Goal: Task Accomplishment & Management: Complete application form

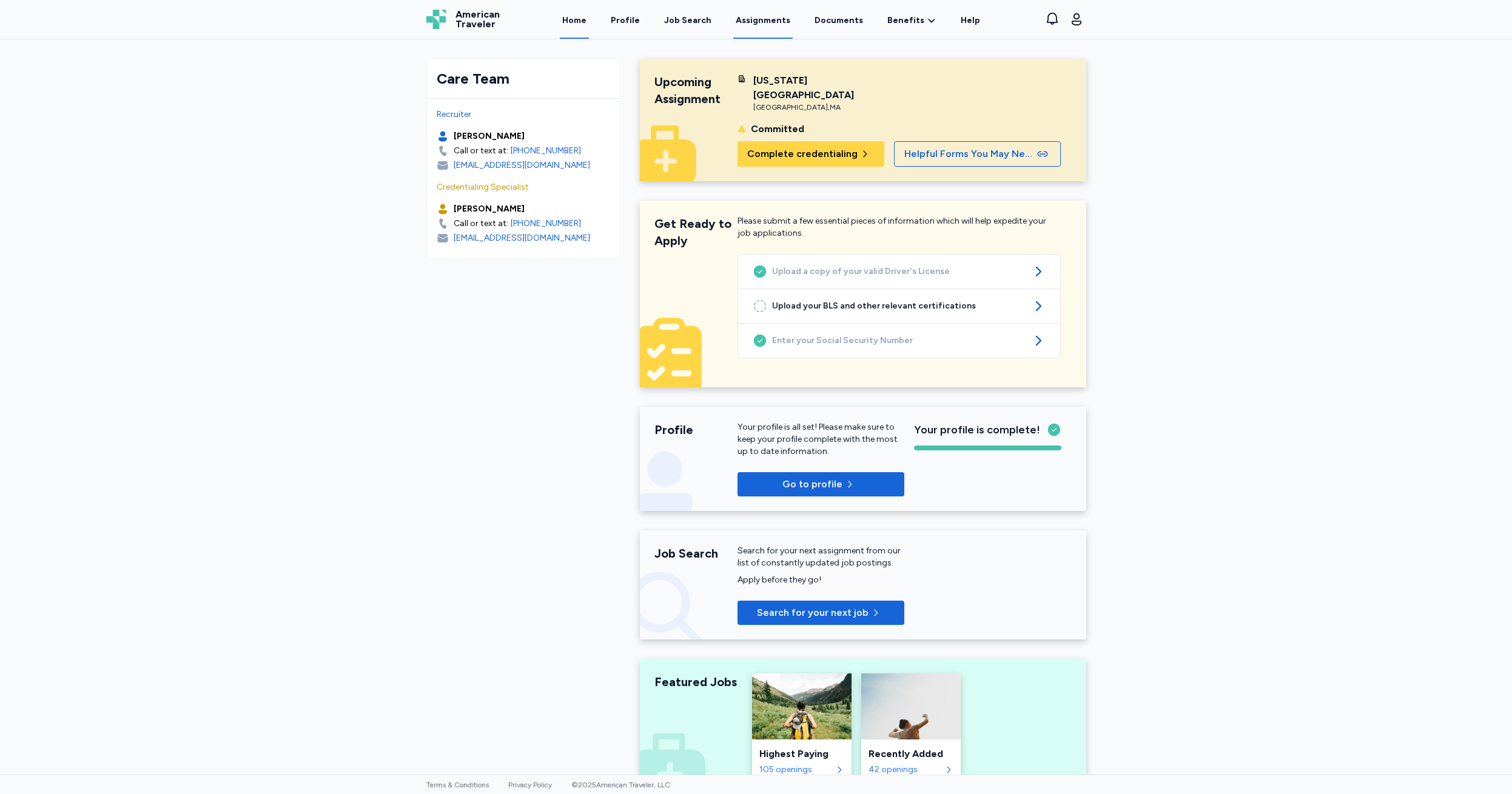
click at [749, 16] on link "Assignments" at bounding box center [763, 20] width 59 height 38
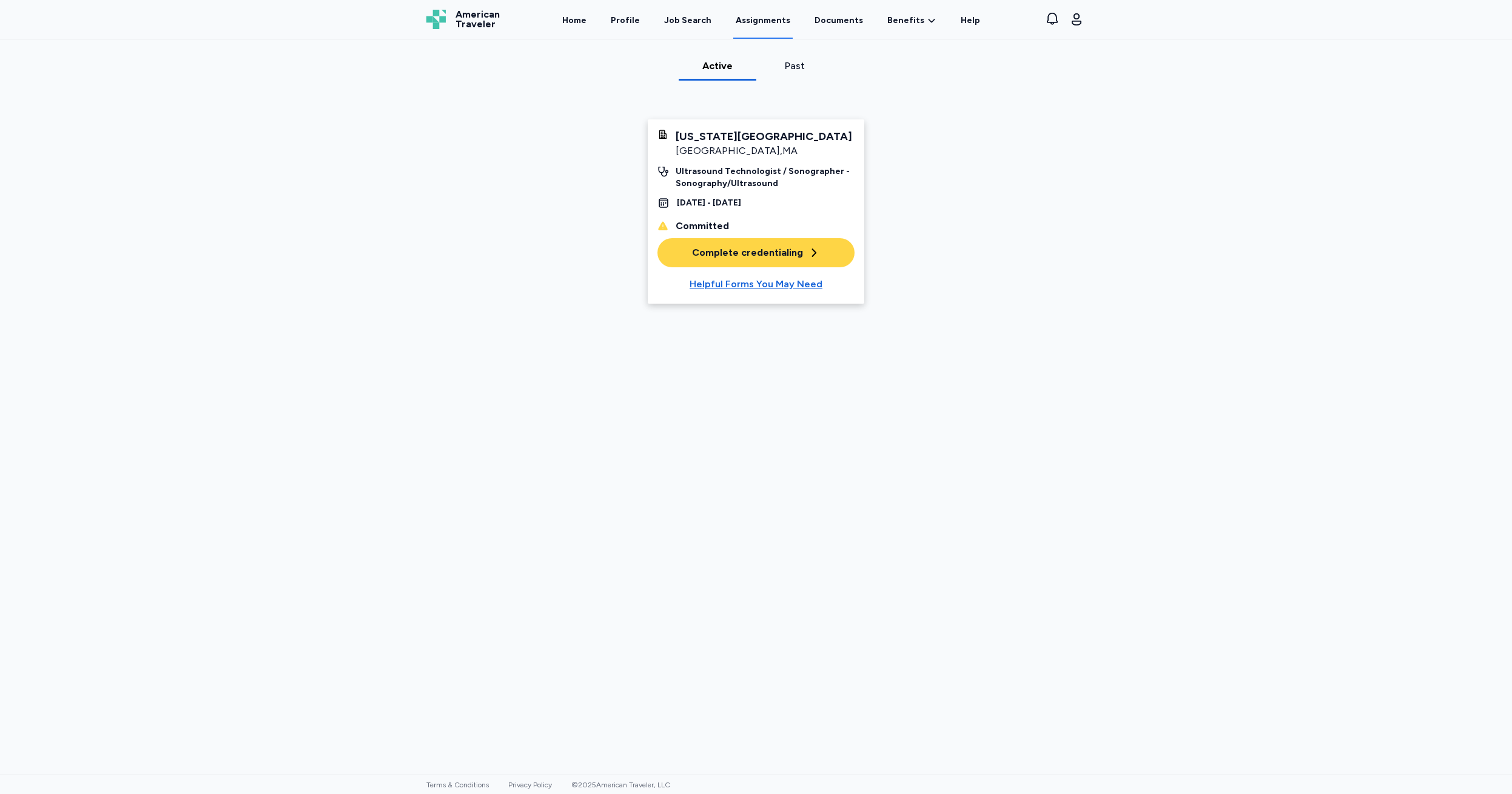
click at [726, 251] on div "Complete credentialing" at bounding box center [756, 253] width 128 height 14
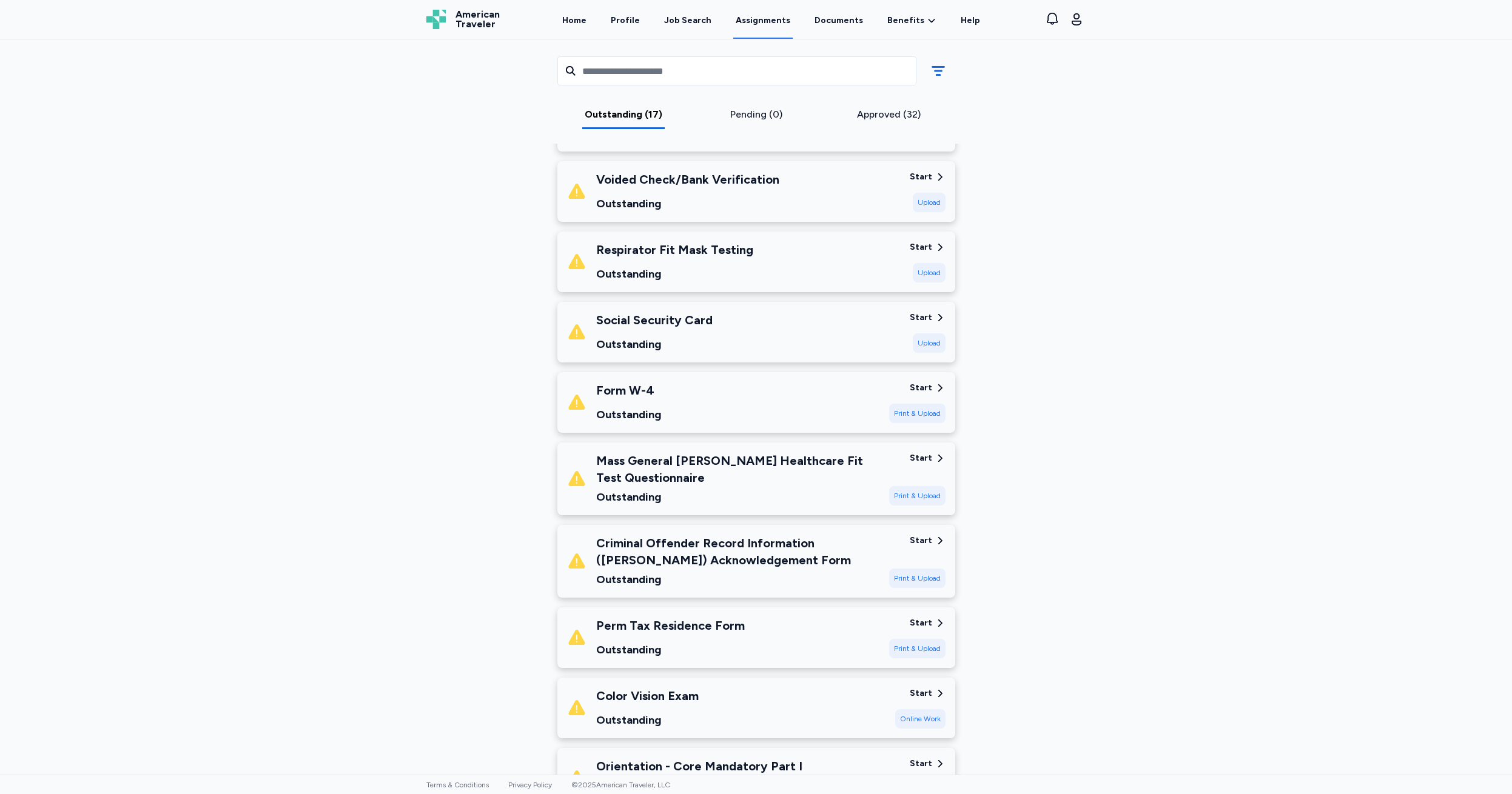
scroll to position [483, 0]
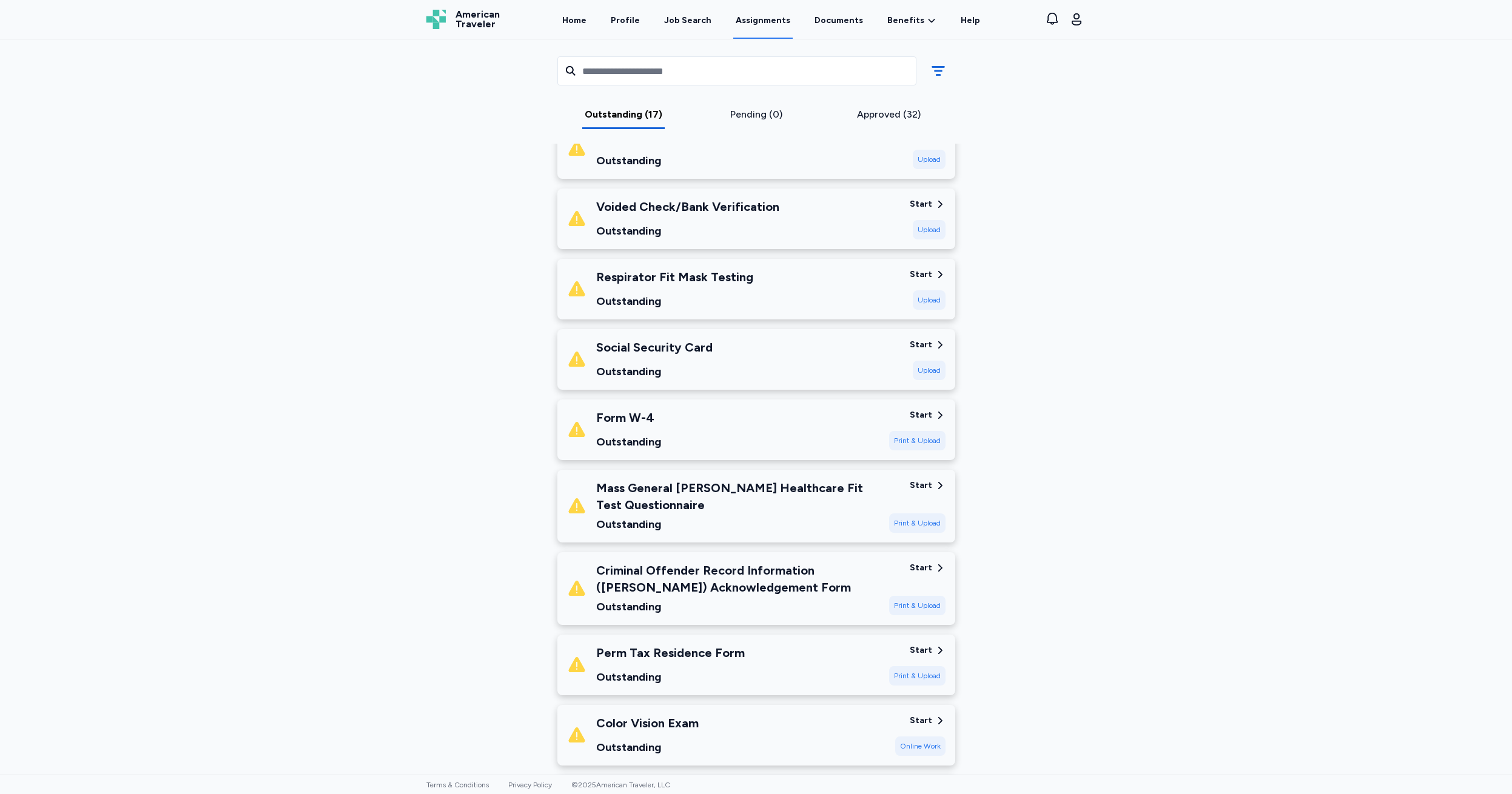
click at [920, 481] on div "Start" at bounding box center [921, 485] width 22 height 12
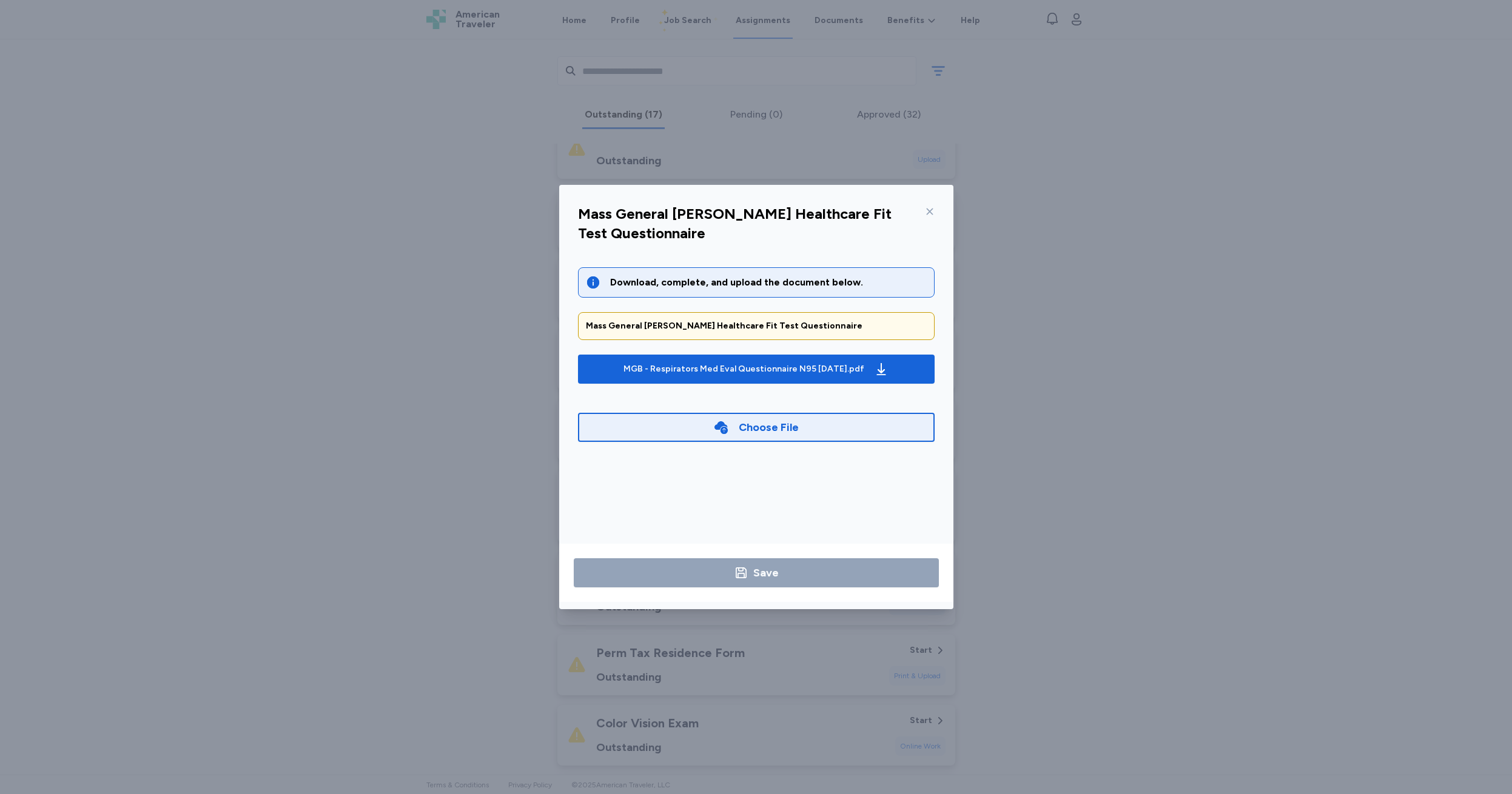
click at [931, 207] on icon at bounding box center [930, 211] width 10 height 10
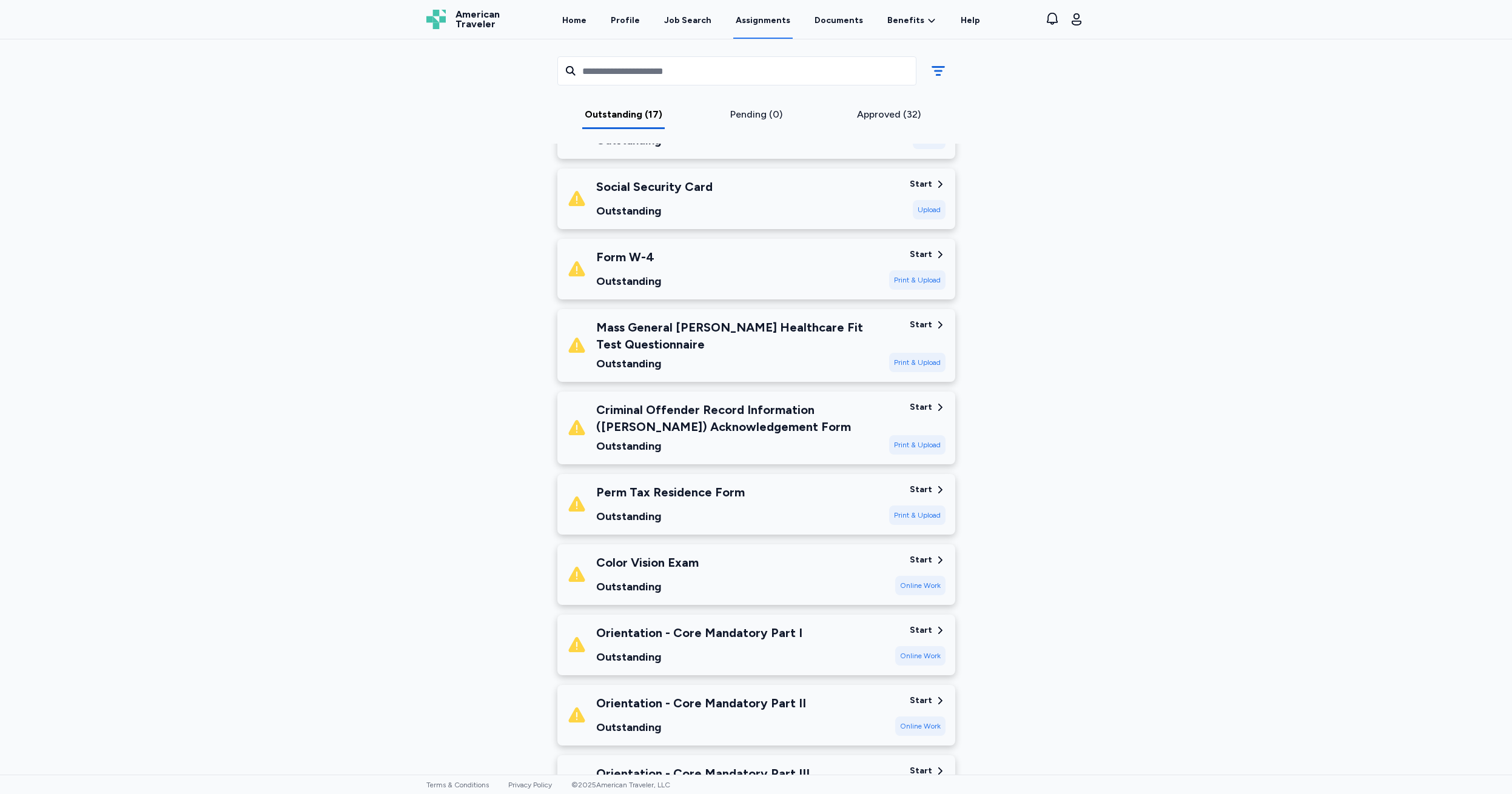
scroll to position [589, 0]
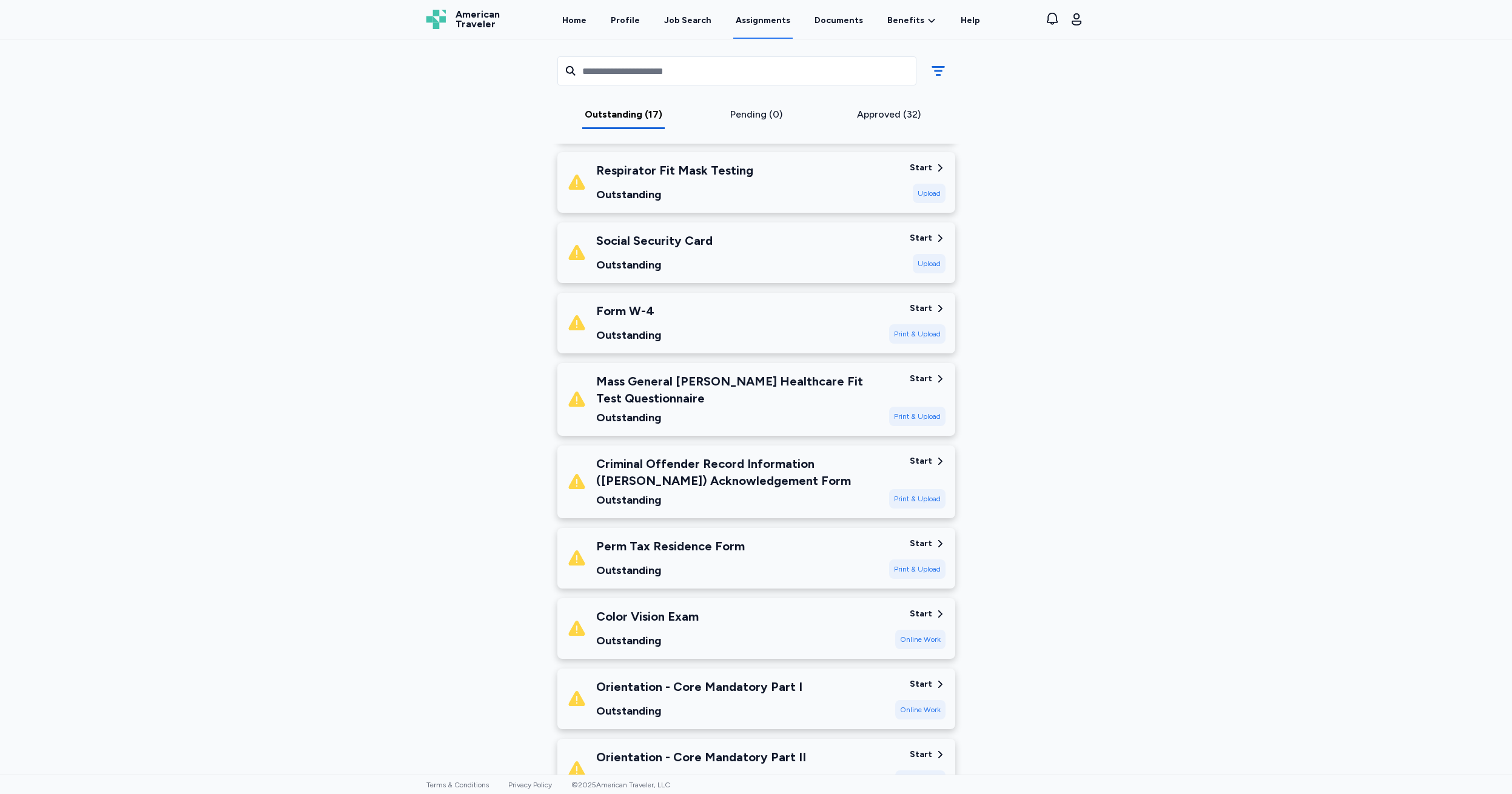
click at [916, 239] on div "Start" at bounding box center [921, 238] width 22 height 12
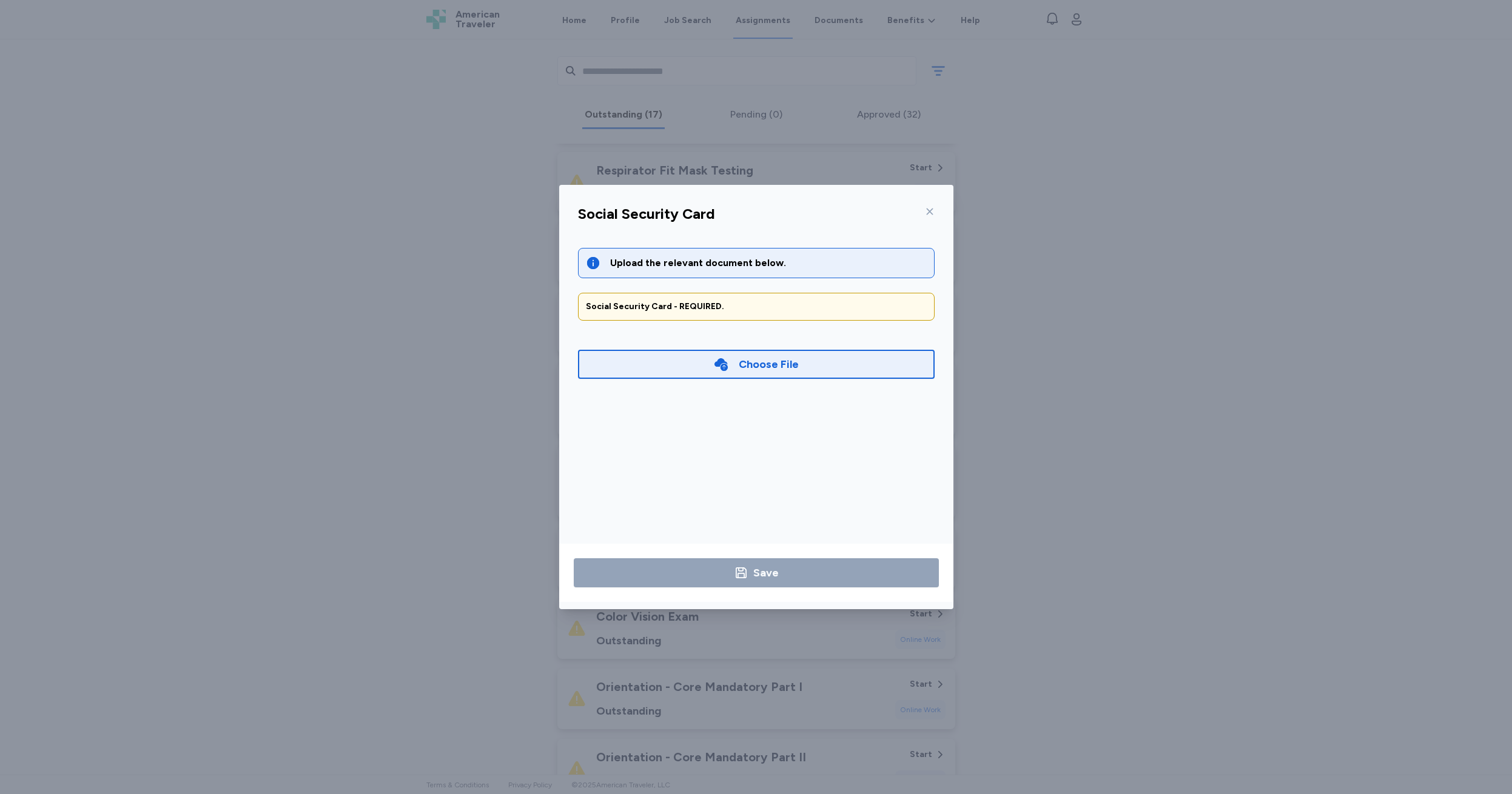
click at [769, 357] on div "Choose File" at bounding box center [769, 364] width 60 height 17
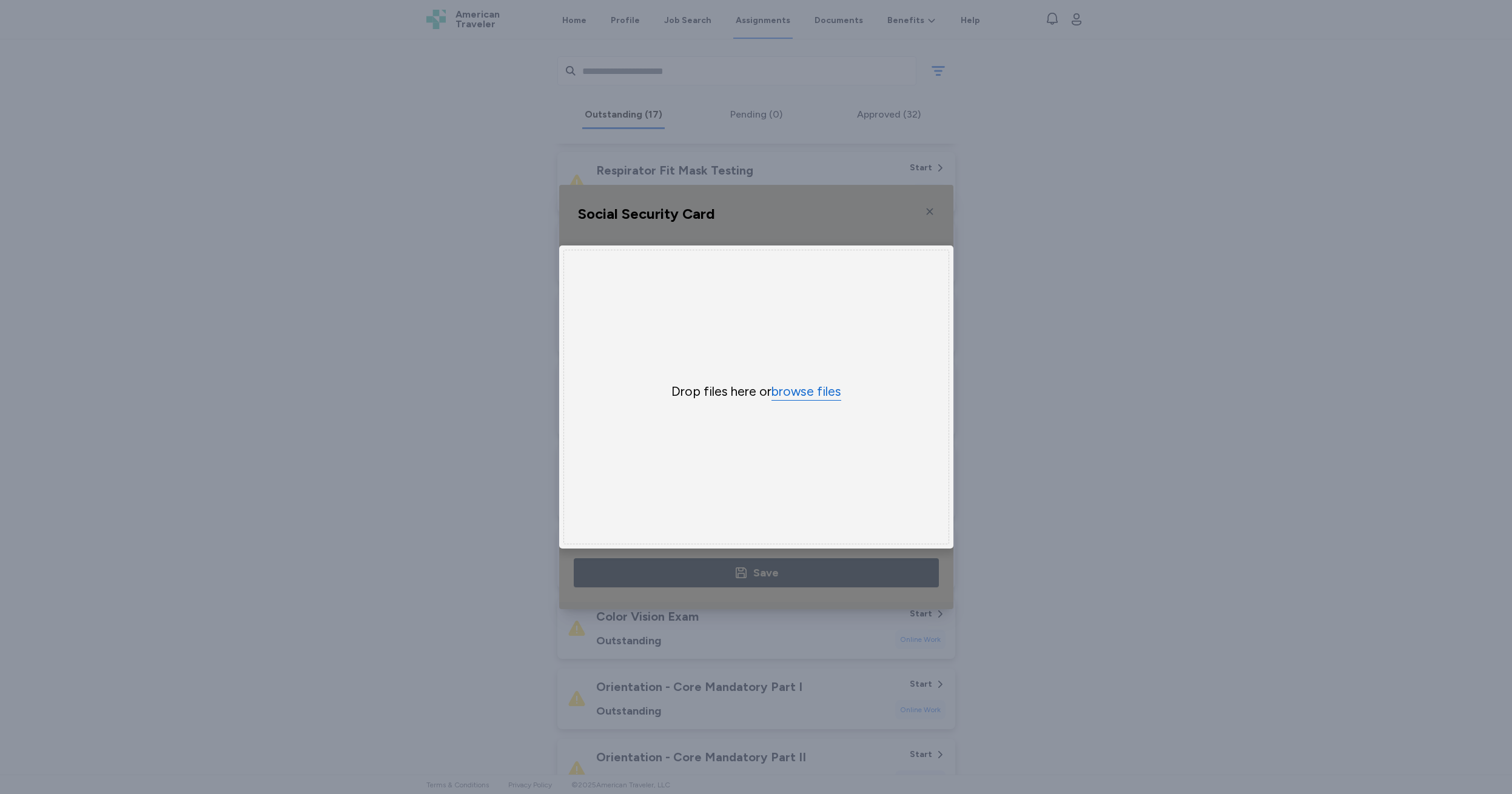
click at [801, 396] on button "browse files" at bounding box center [806, 392] width 70 height 18
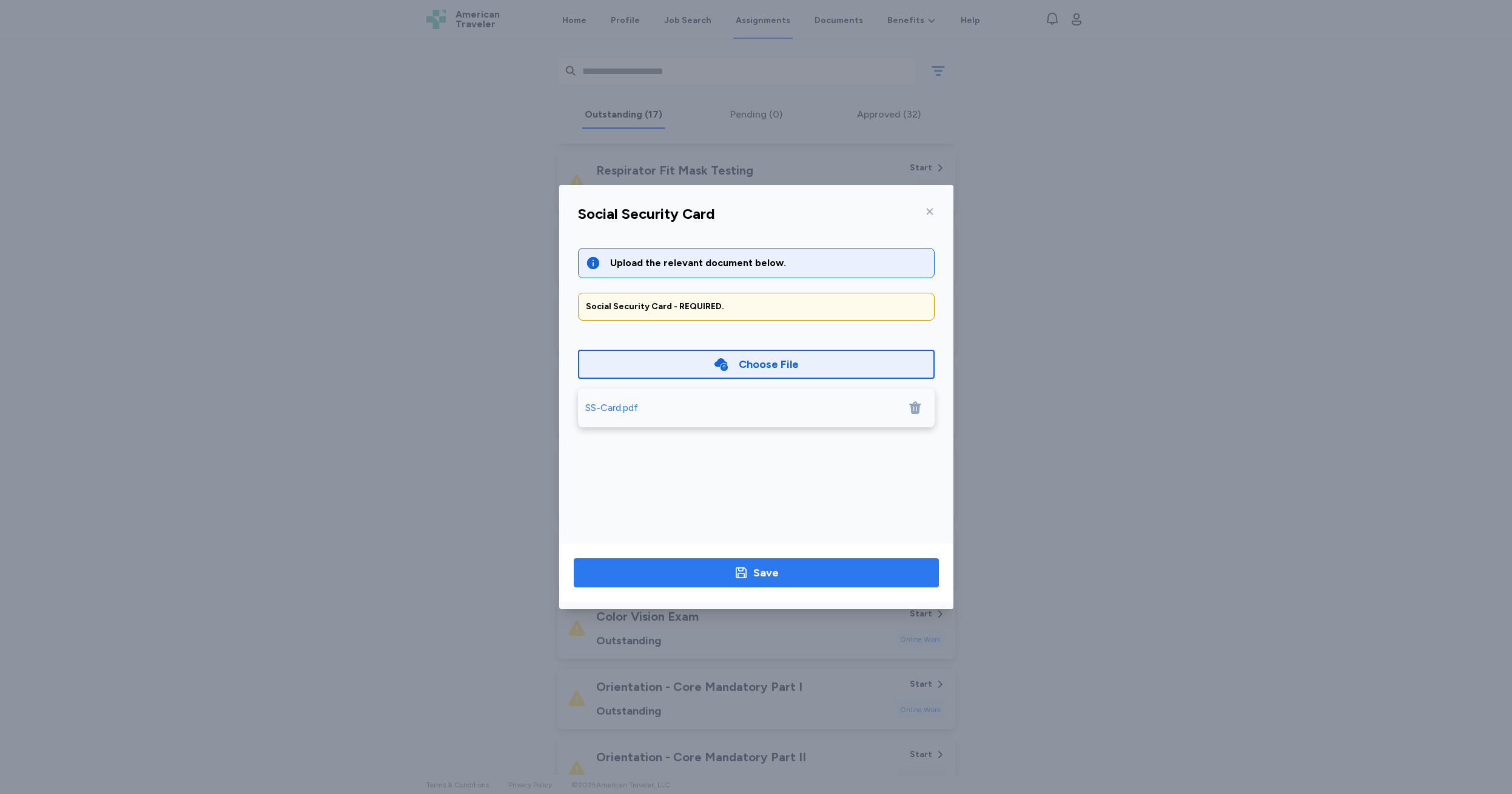
click at [765, 572] on div "Save" at bounding box center [766, 572] width 26 height 17
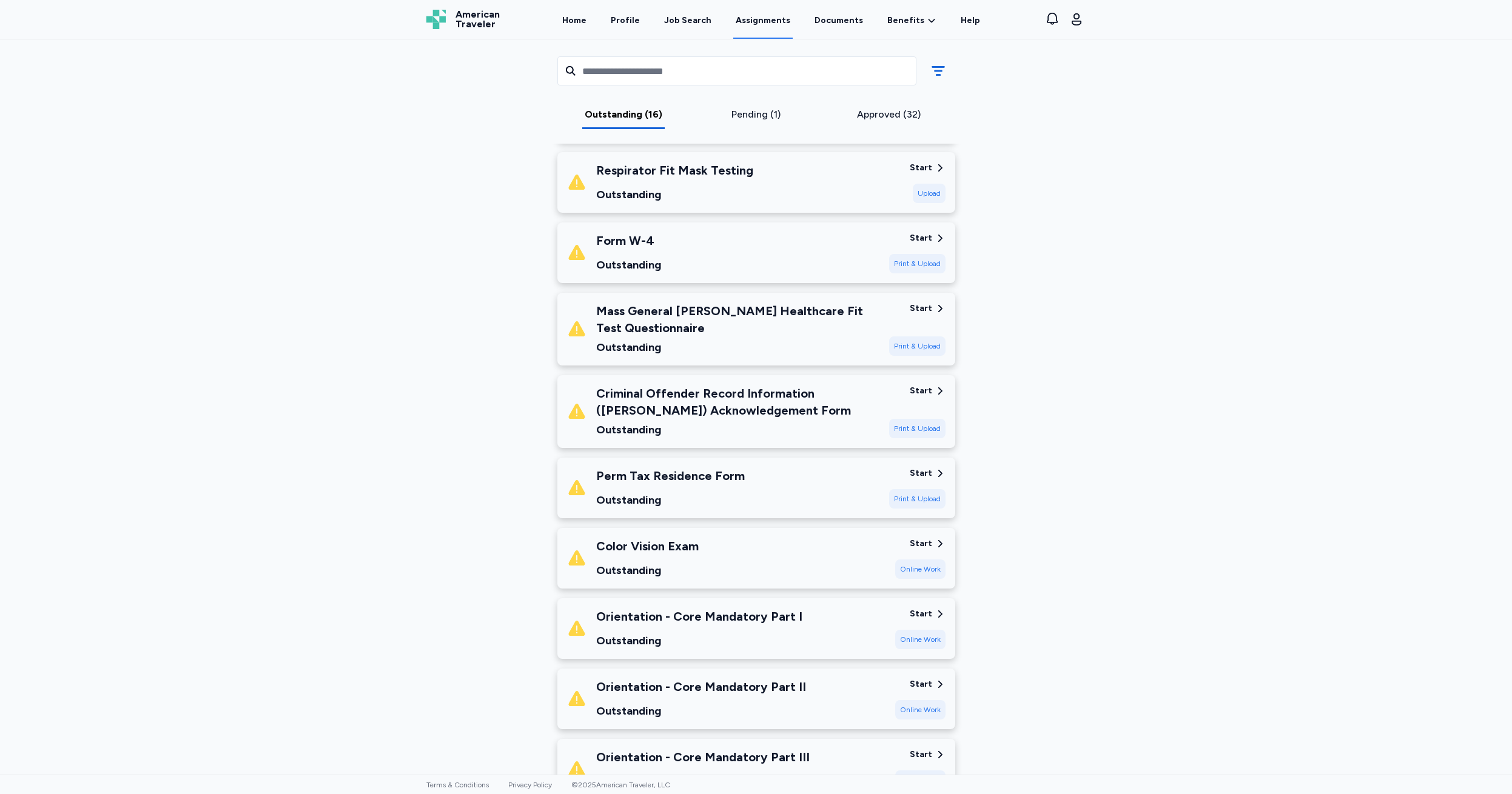
click at [913, 391] on div "Start" at bounding box center [921, 391] width 22 height 12
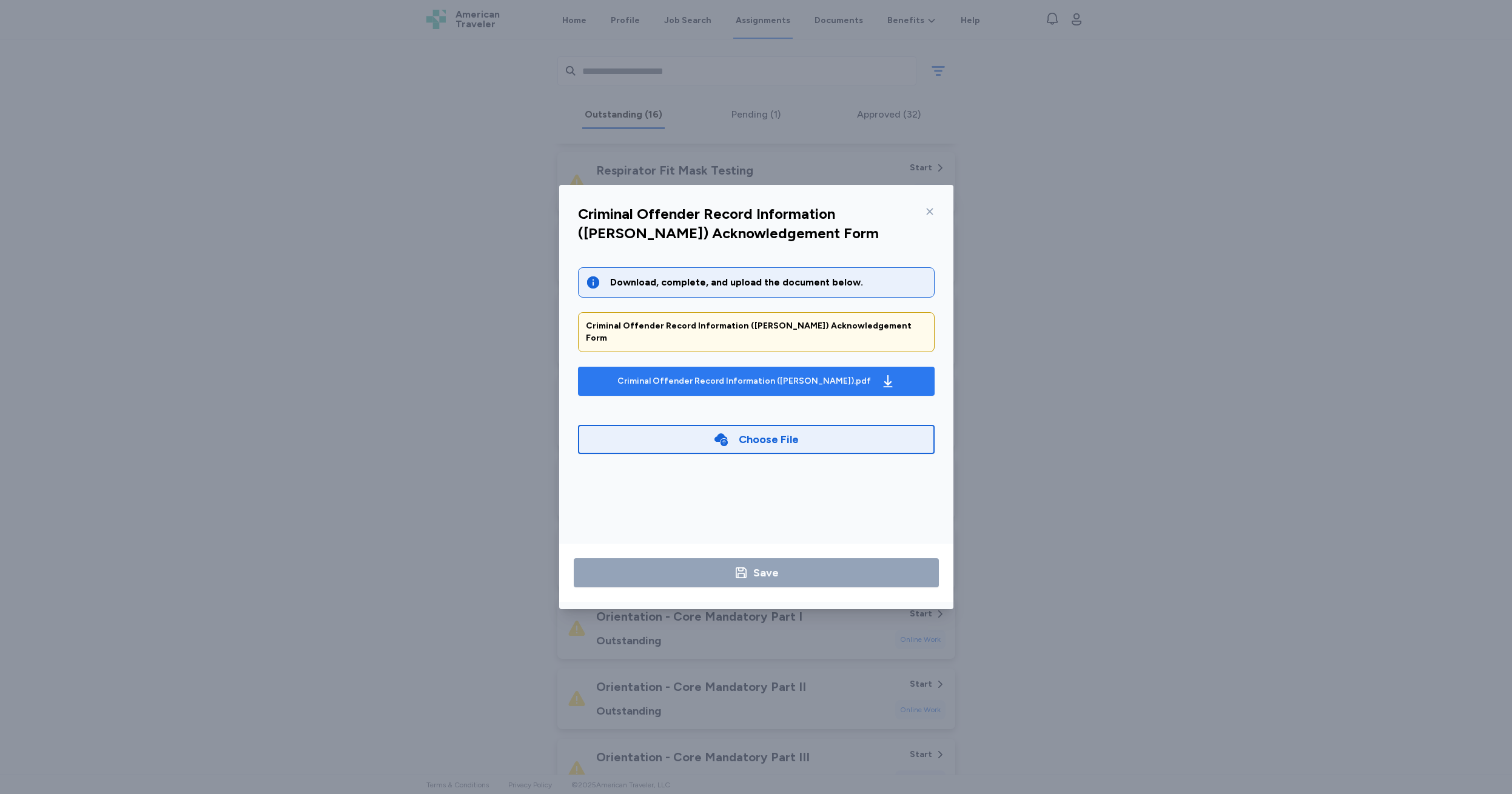
click at [710, 375] on div "Criminal Offender Record Information ([PERSON_NAME]).pdf" at bounding box center [744, 381] width 254 height 12
click at [758, 375] on div "Criminal Offender Record Information ([PERSON_NAME]).pdf" at bounding box center [744, 381] width 254 height 12
click at [934, 214] on icon at bounding box center [930, 211] width 10 height 10
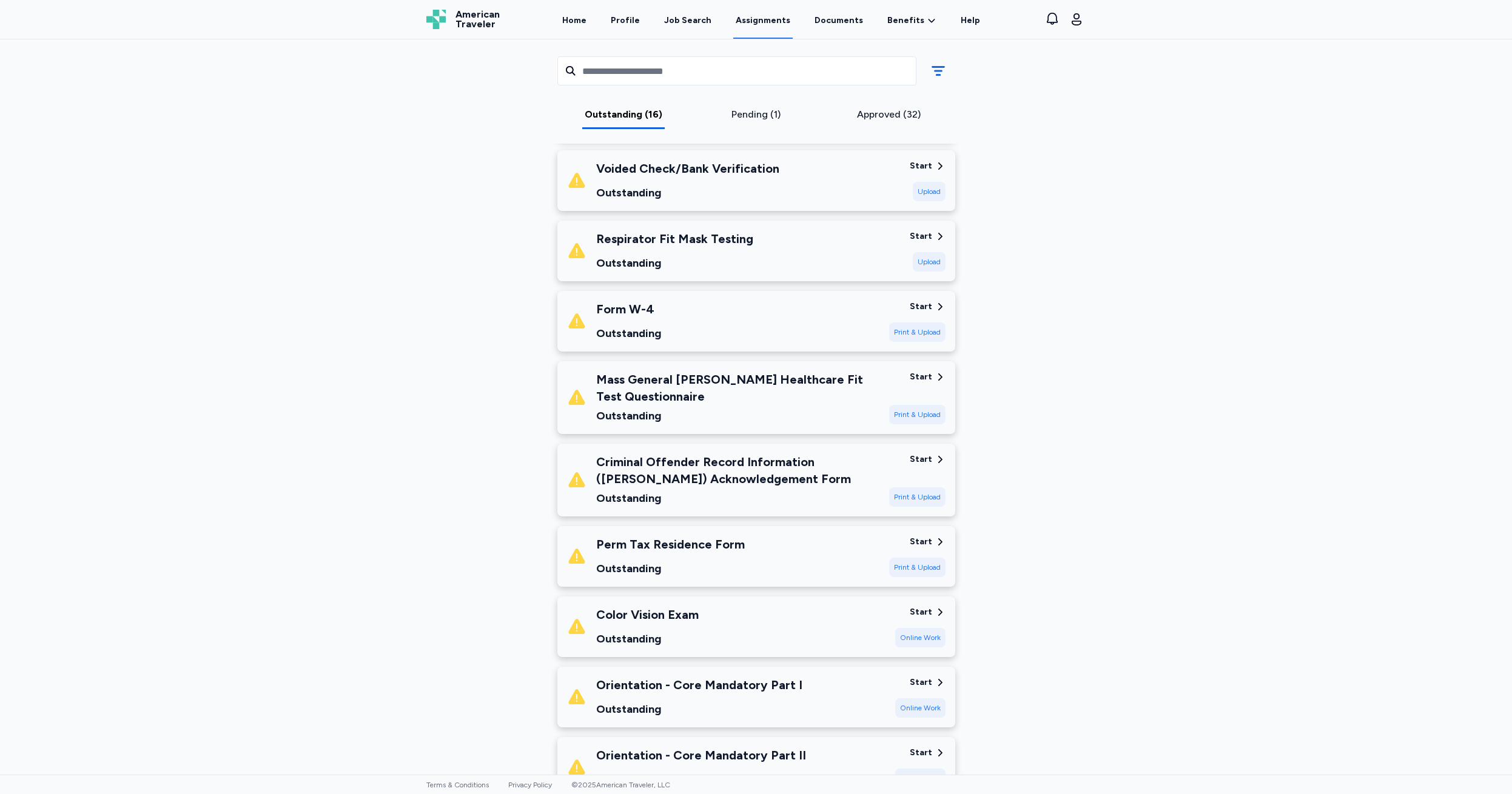
scroll to position [483, 0]
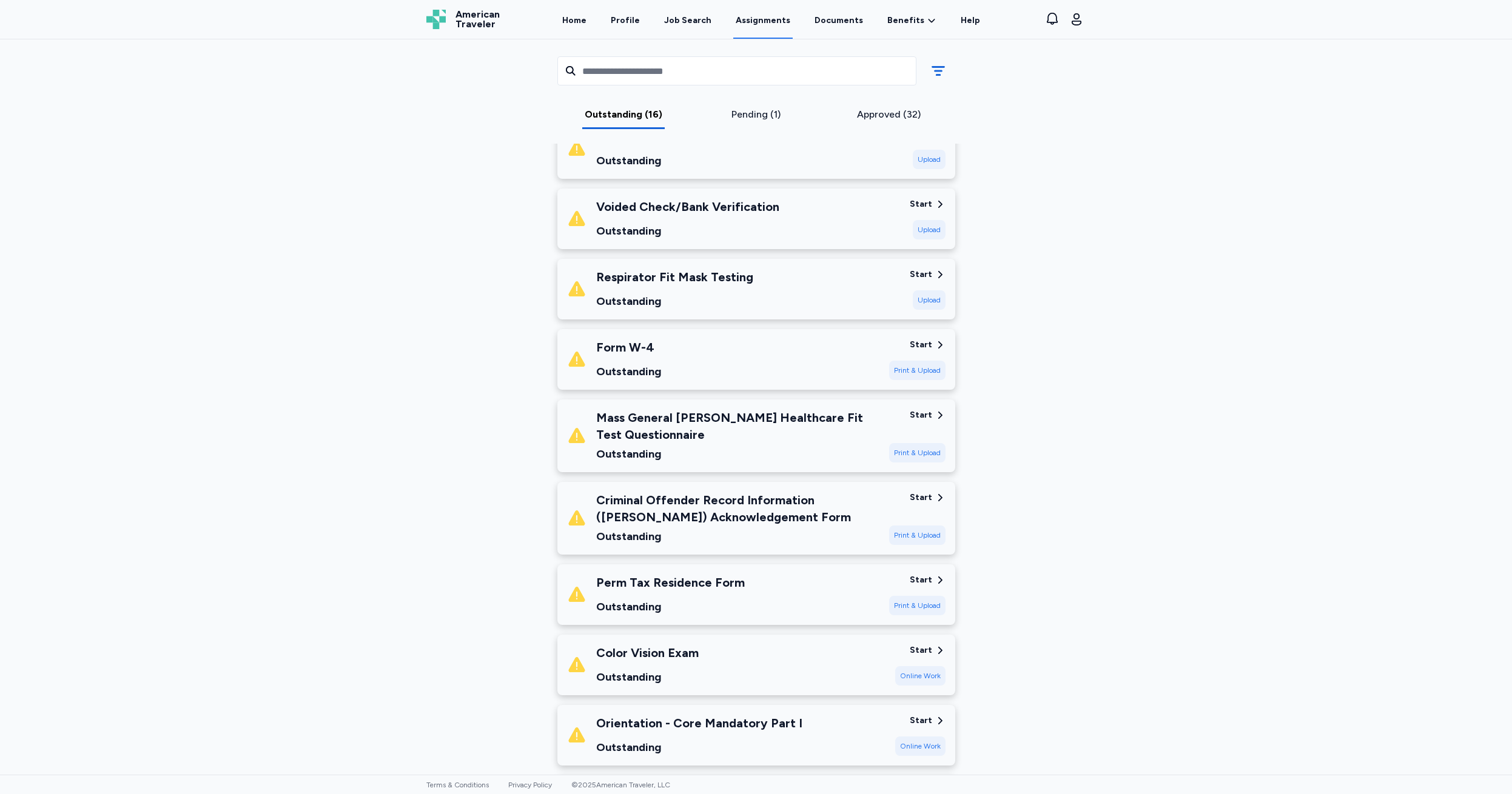
click at [916, 343] on div "Start" at bounding box center [921, 344] width 22 height 12
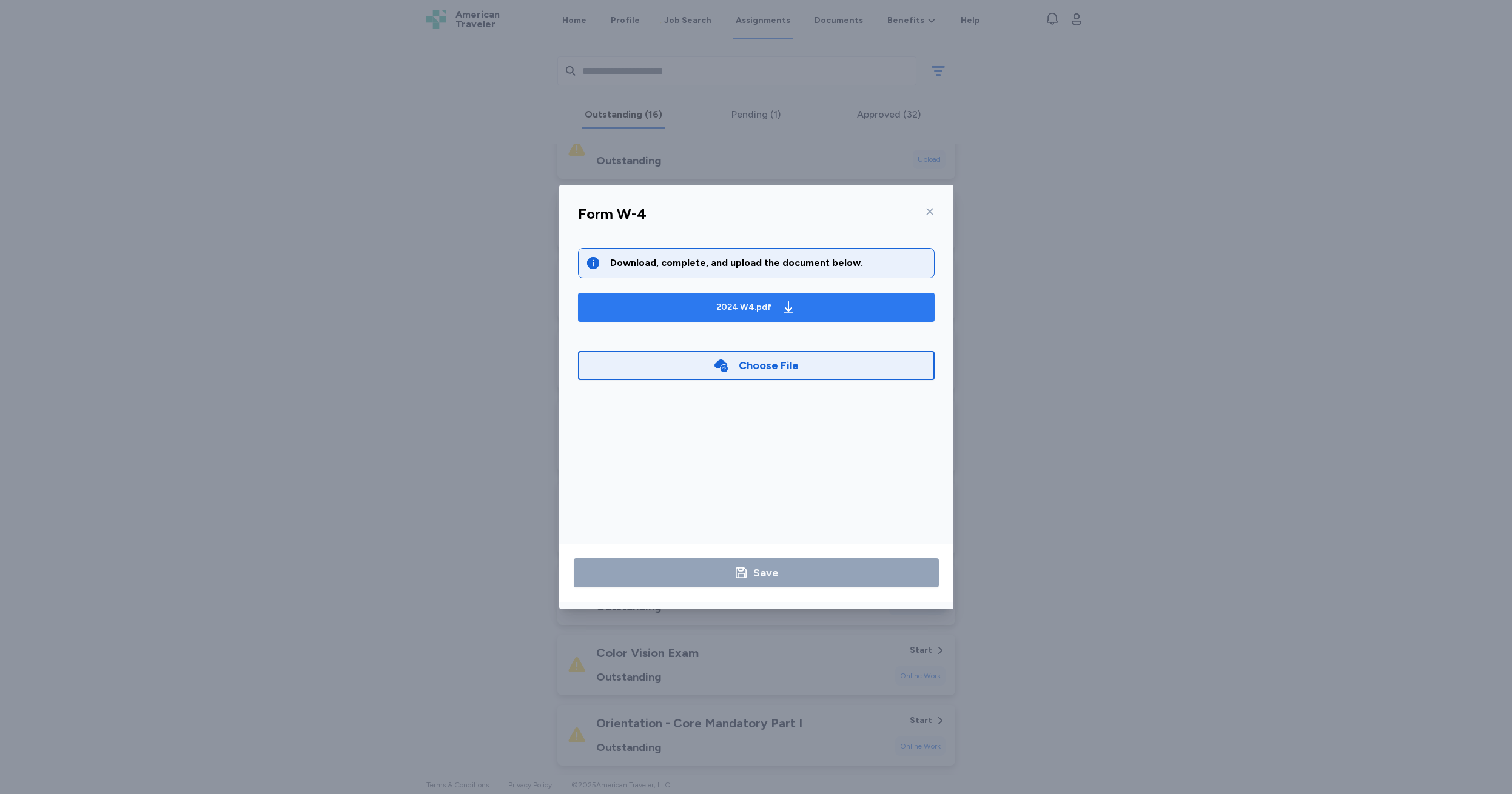
click at [736, 305] on div "2024 W4.pdf" at bounding box center [743, 307] width 55 height 12
click at [930, 209] on icon at bounding box center [930, 211] width 10 height 10
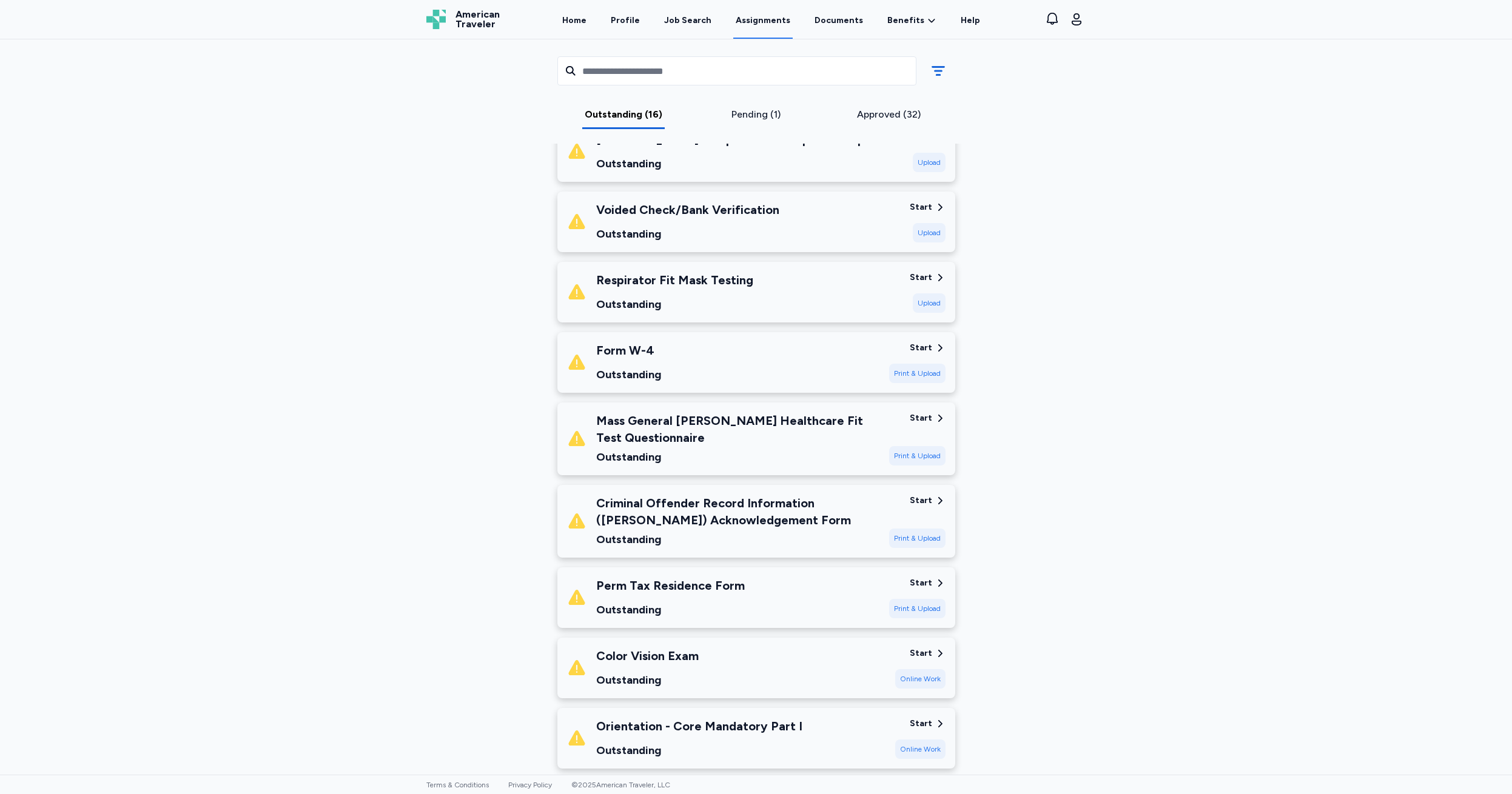
scroll to position [0, 0]
